Goal: Task Accomplishment & Management: Manage account settings

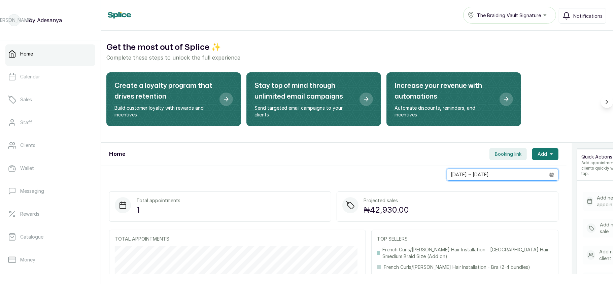
click at [481, 174] on input "03/10/2025 ~ 03/10/2025" at bounding box center [496, 174] width 98 height 11
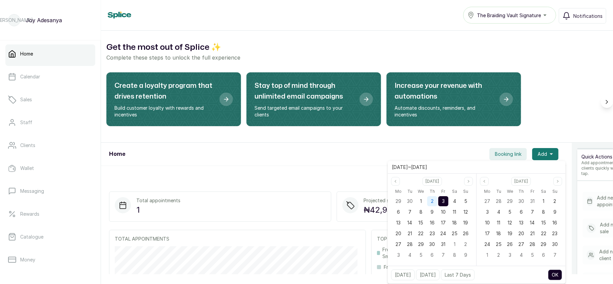
click at [431, 204] on span "2" at bounding box center [432, 201] width 3 height 6
click at [555, 273] on button "OK" at bounding box center [555, 275] width 14 height 11
type input "02/10/2025 ~ 02/10/2025"
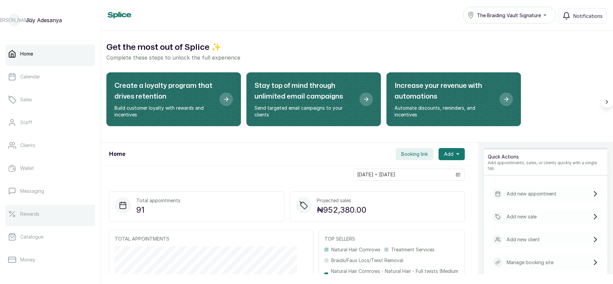
scroll to position [97, 0]
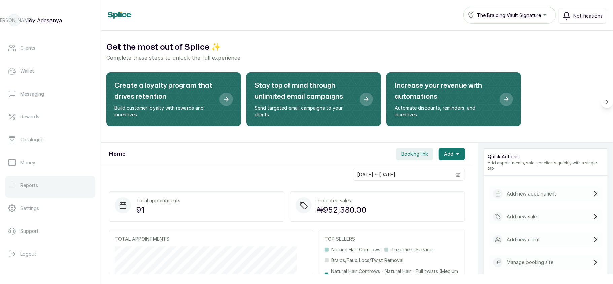
click at [29, 183] on p "Reports" at bounding box center [29, 185] width 18 height 7
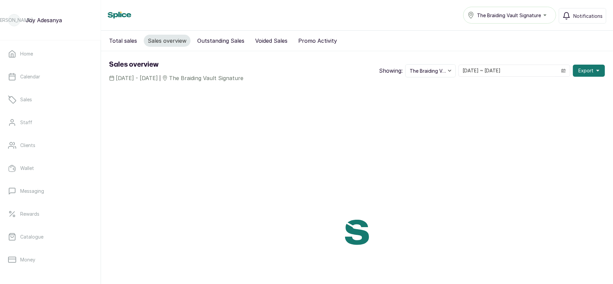
click at [280, 125] on div at bounding box center [357, 232] width 512 height 284
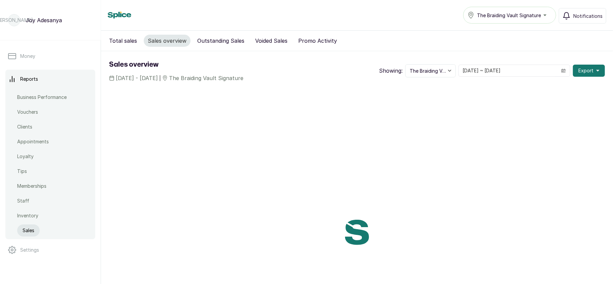
scroll to position [204, 0]
click at [33, 58] on p "Money" at bounding box center [27, 56] width 15 height 7
